Goal: Task Accomplishment & Management: Manage account settings

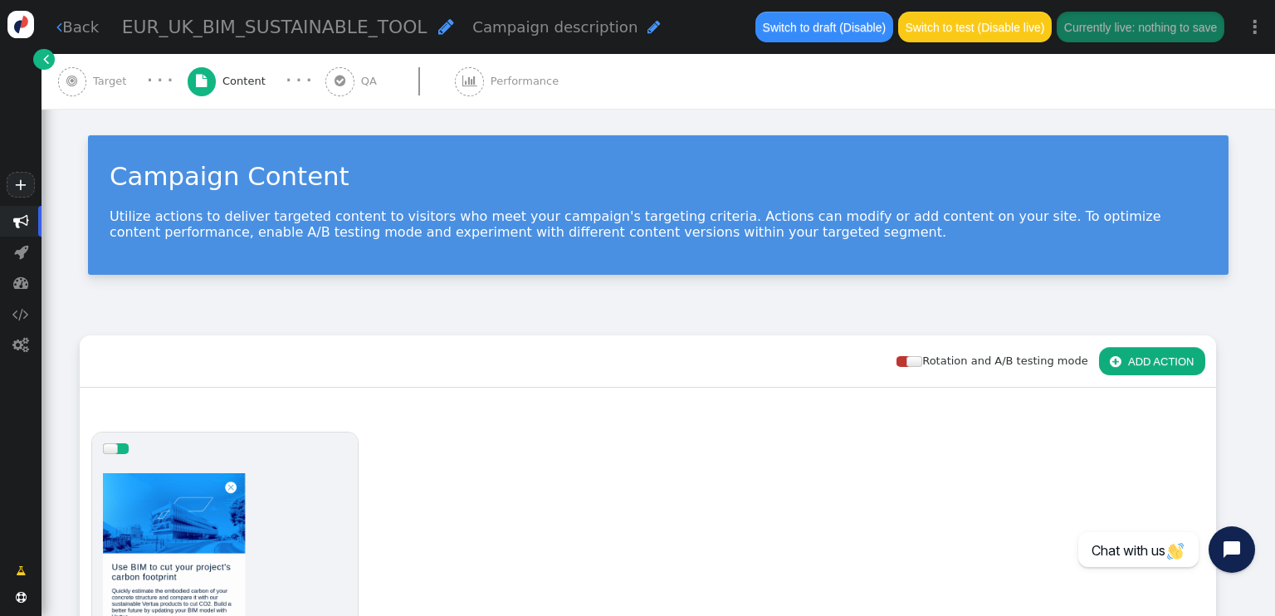
scroll to position [332, 0]
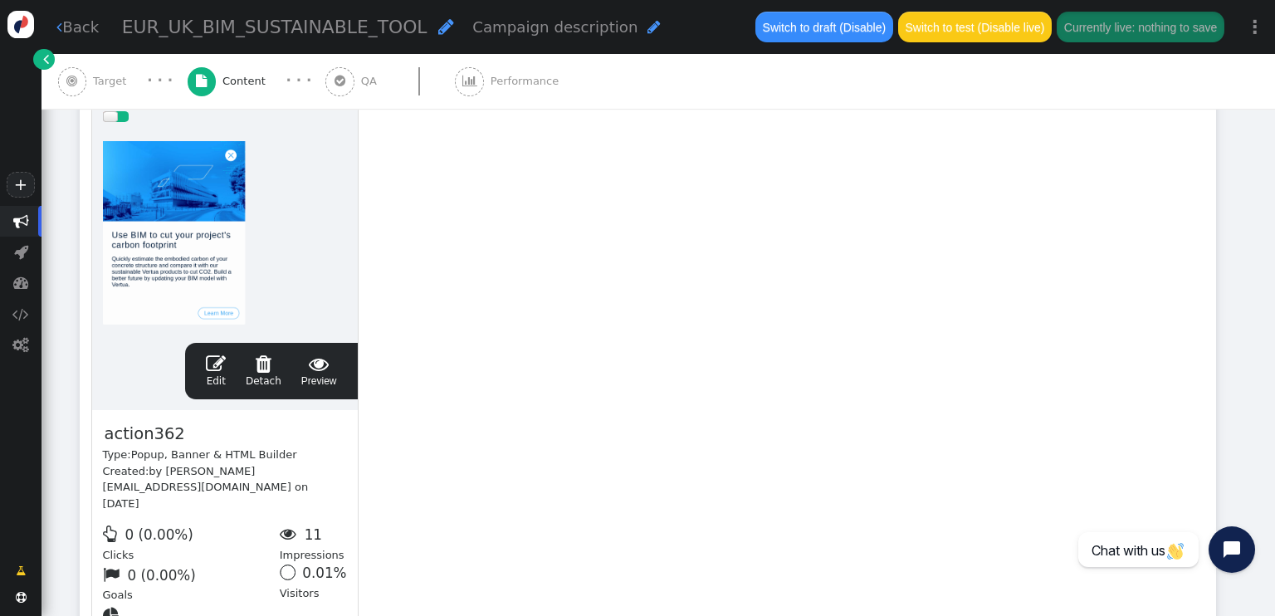
click at [214, 373] on link " Edit" at bounding box center [216, 371] width 20 height 35
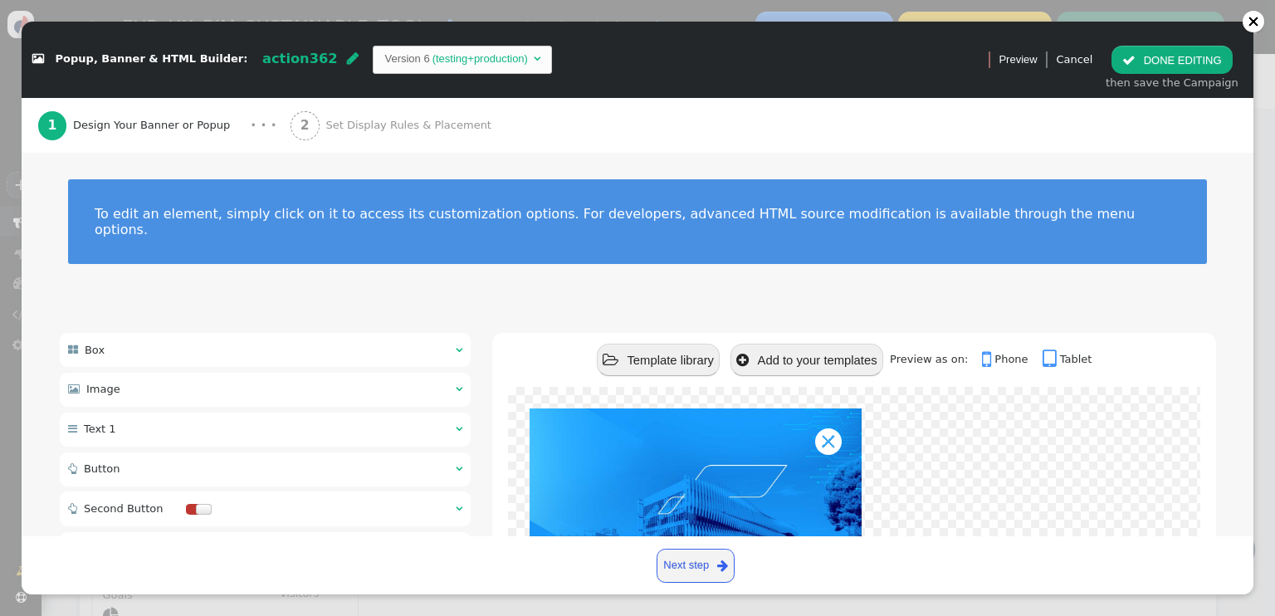
scroll to position [166, 0]
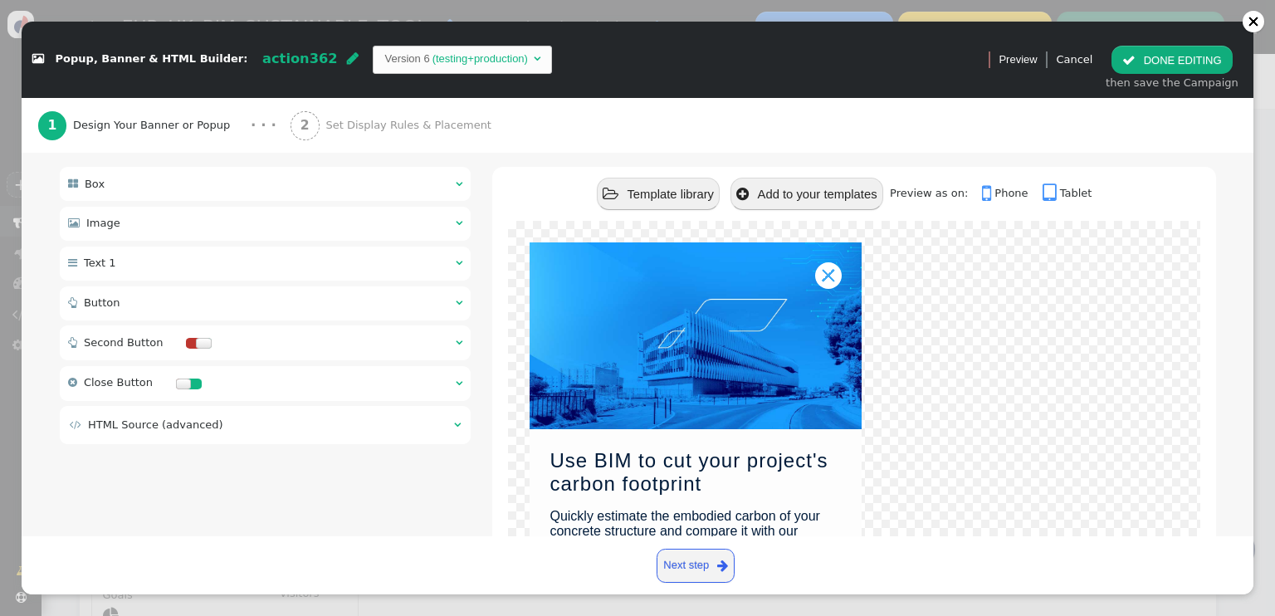
click at [314, 286] on div " Button  " at bounding box center [266, 303] width 412 height 34
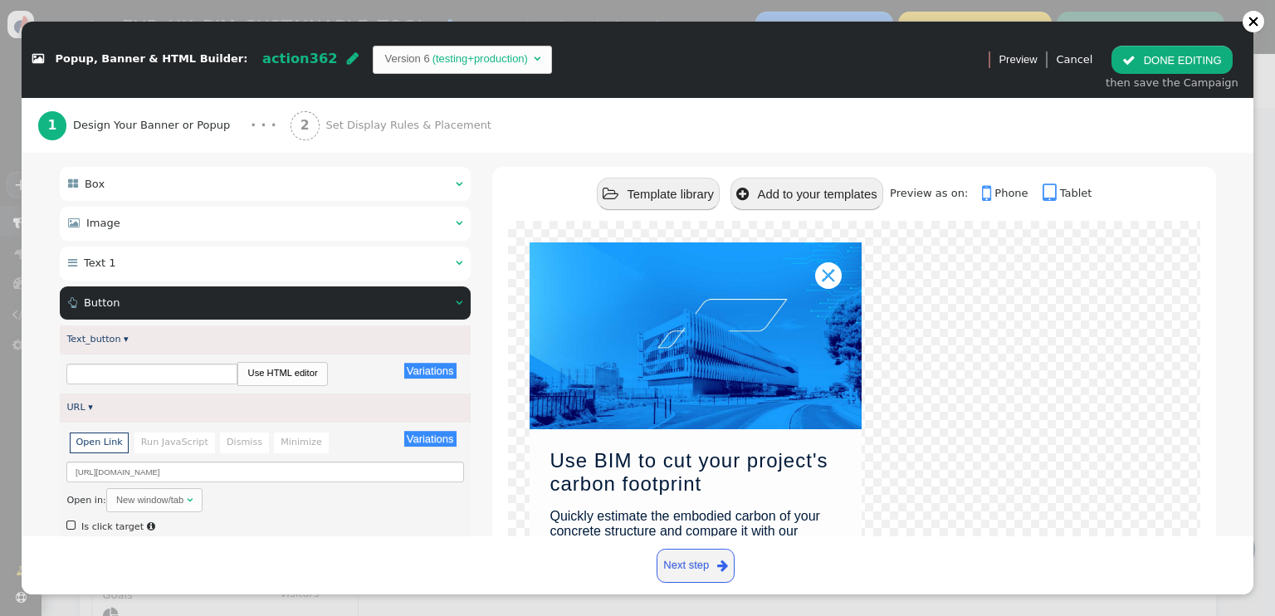
type input "Learn More"
click at [191, 462] on input "[URL][DOMAIN_NAME]" at bounding box center [264, 472] width 397 height 21
paste input "tools-support/bim/building-information-modelling/"
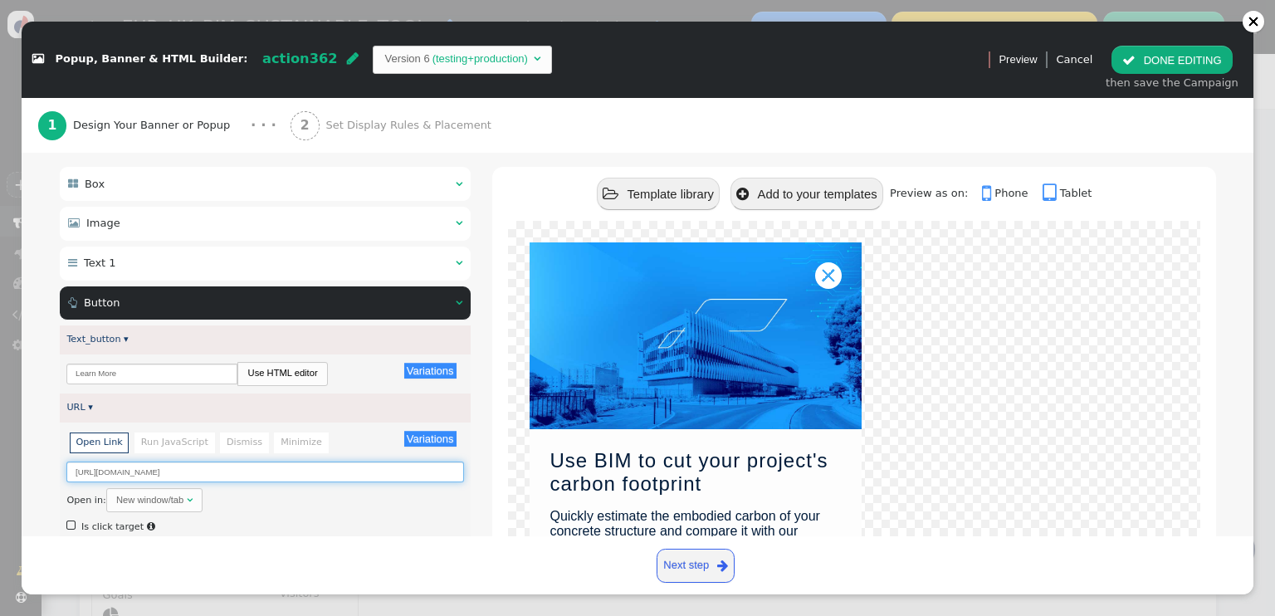
scroll to position [0, 23]
type input "[URL][DOMAIN_NAME]"
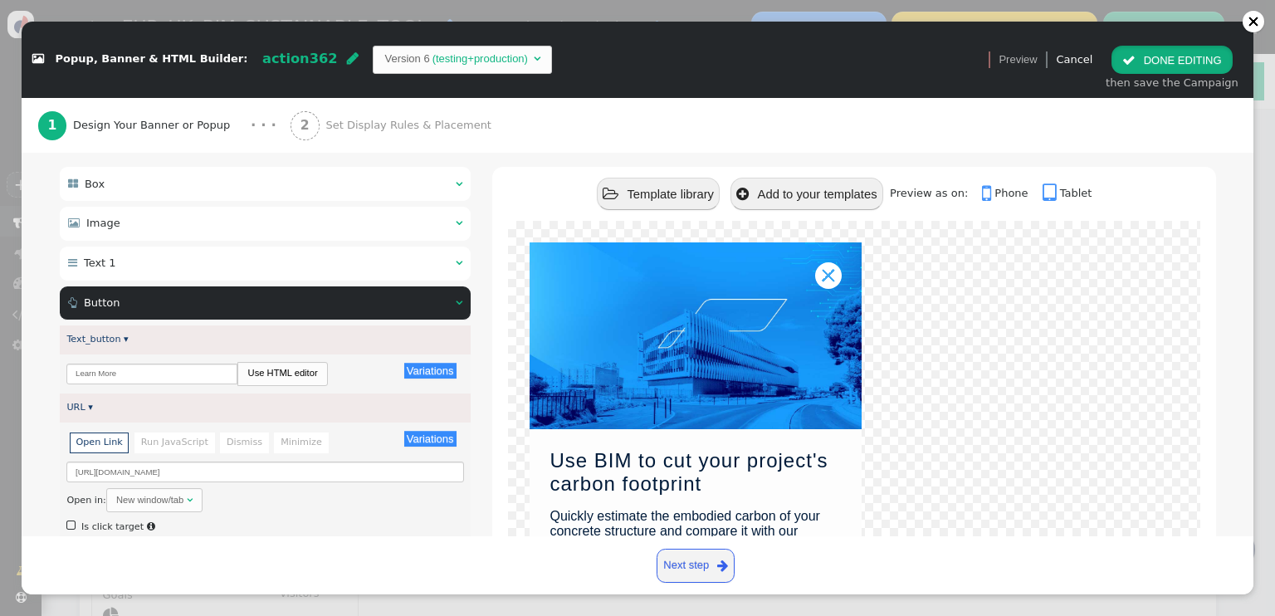
scroll to position [0, 0]
click at [1214, 51] on button " DONE EDITING" at bounding box center [1171, 60] width 120 height 28
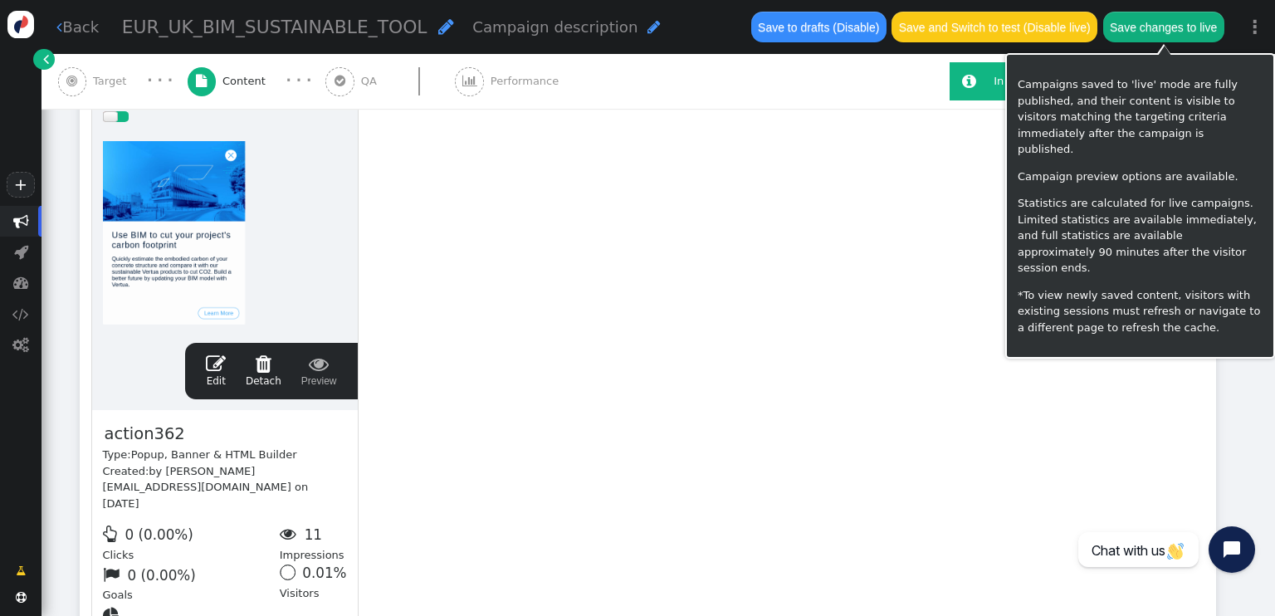
click at [1181, 22] on button "Save changes to live" at bounding box center [1163, 27] width 121 height 30
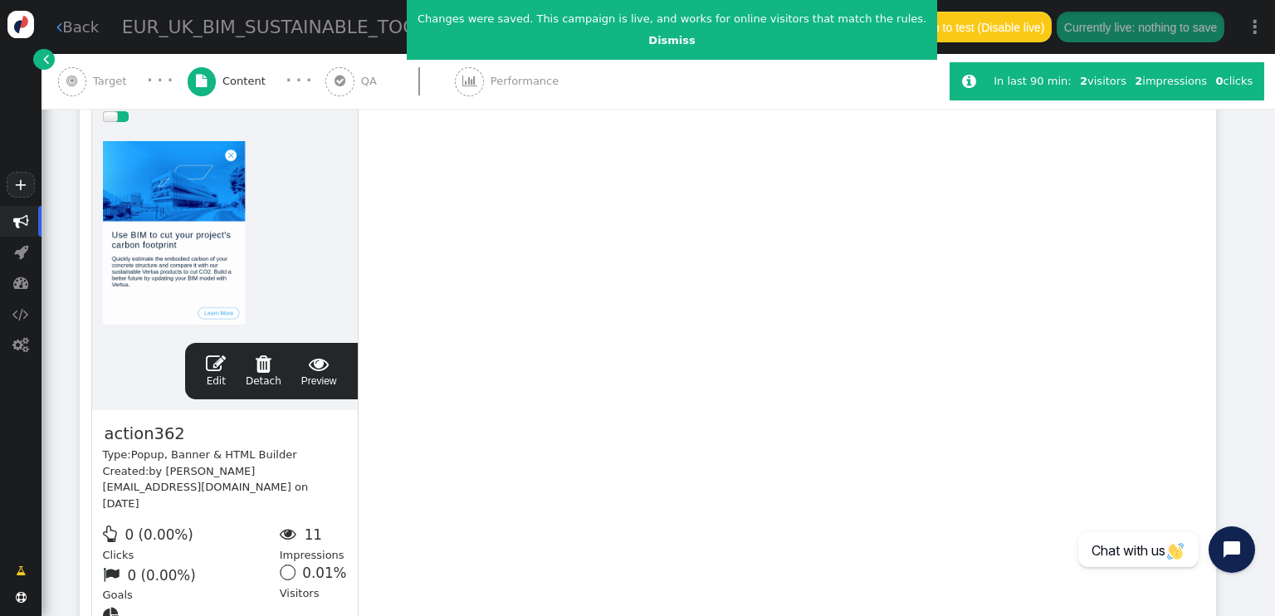
click at [96, 73] on span "Target" at bounding box center [113, 81] width 40 height 17
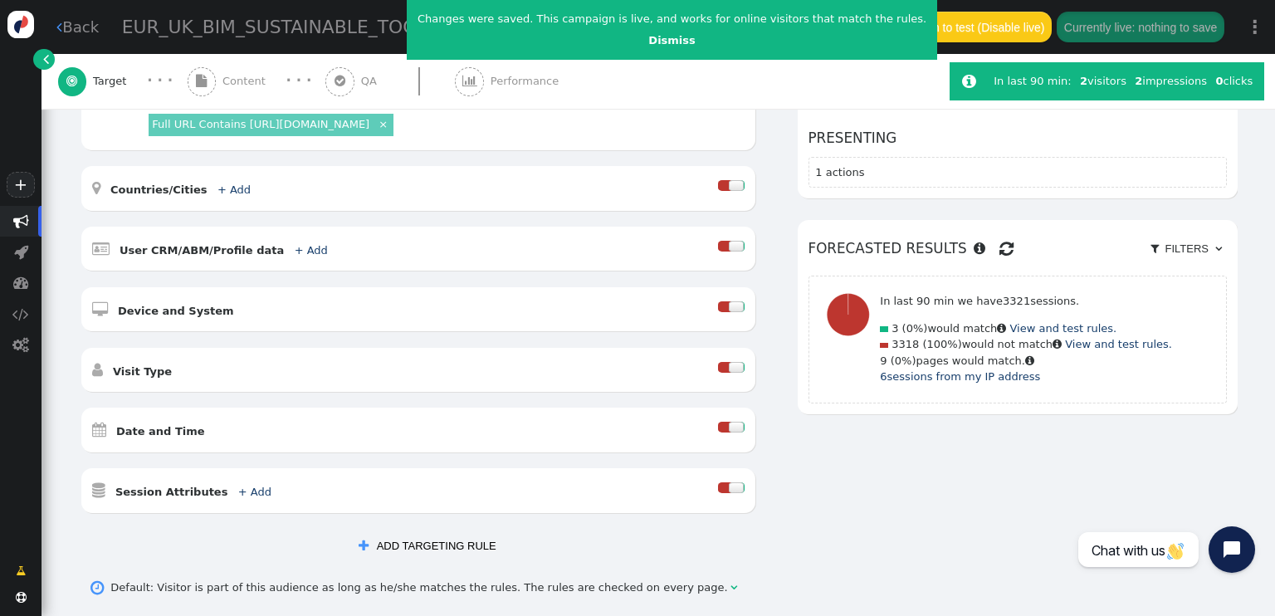
click at [76, 26] on link " Back" at bounding box center [77, 27] width 42 height 22
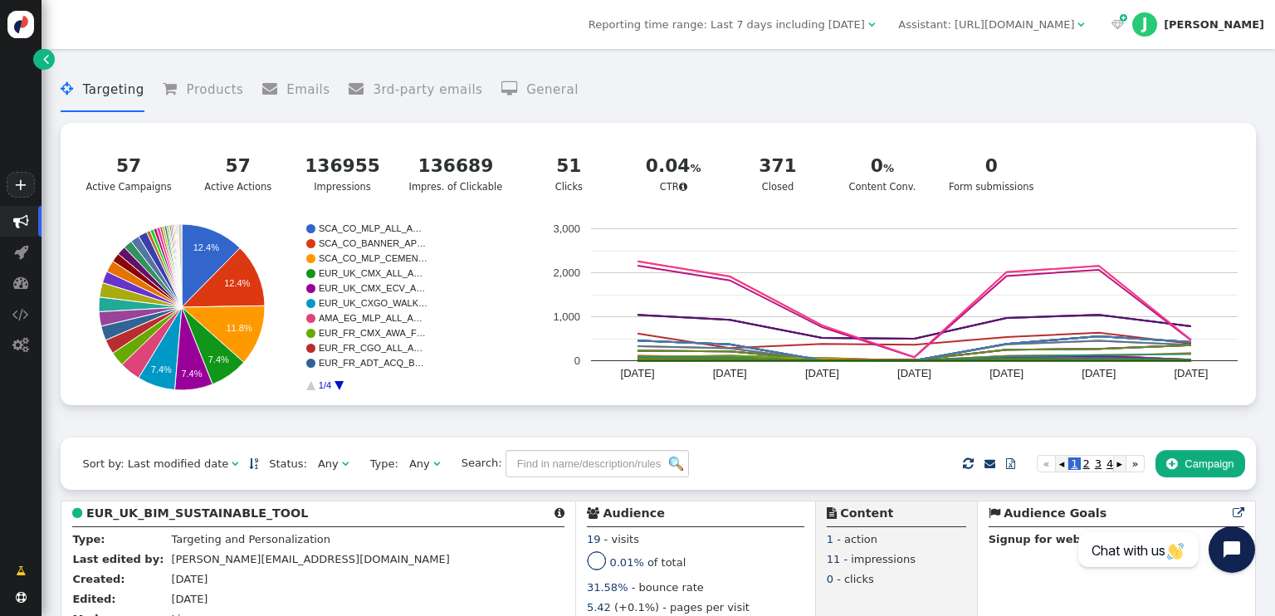
click at [833, 21] on span "Reporting time range: Last 7 days including [DATE]" at bounding box center [727, 24] width 276 height 12
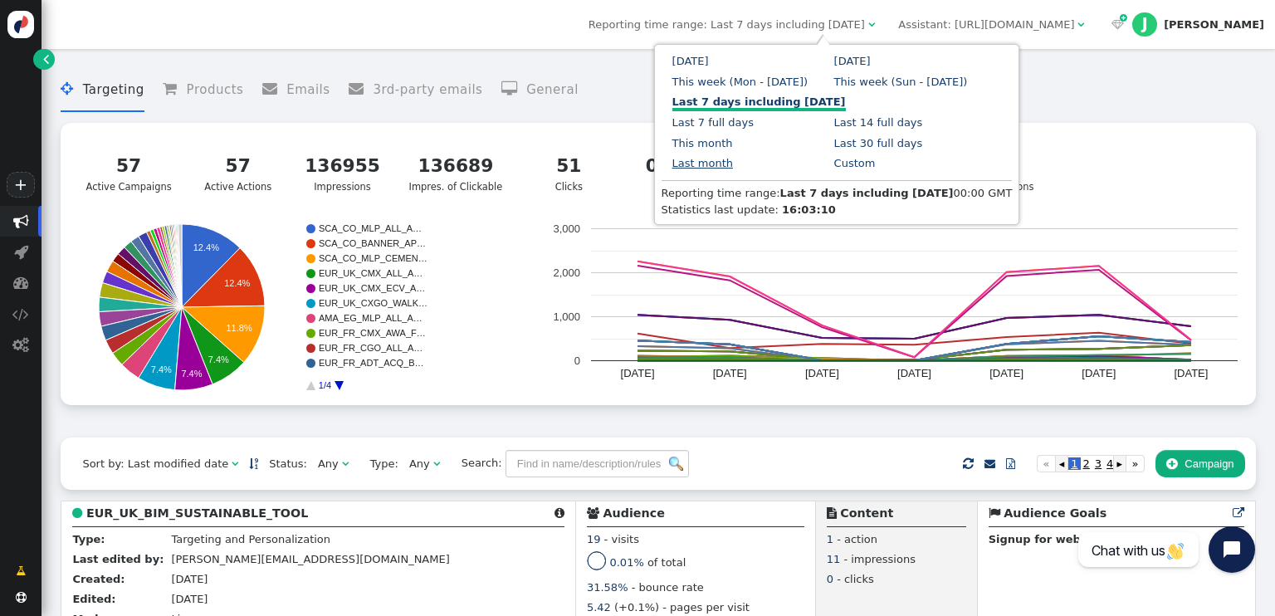
click at [733, 157] on link "Last month" at bounding box center [702, 163] width 61 height 12
